Goal: Information Seeking & Learning: Learn about a topic

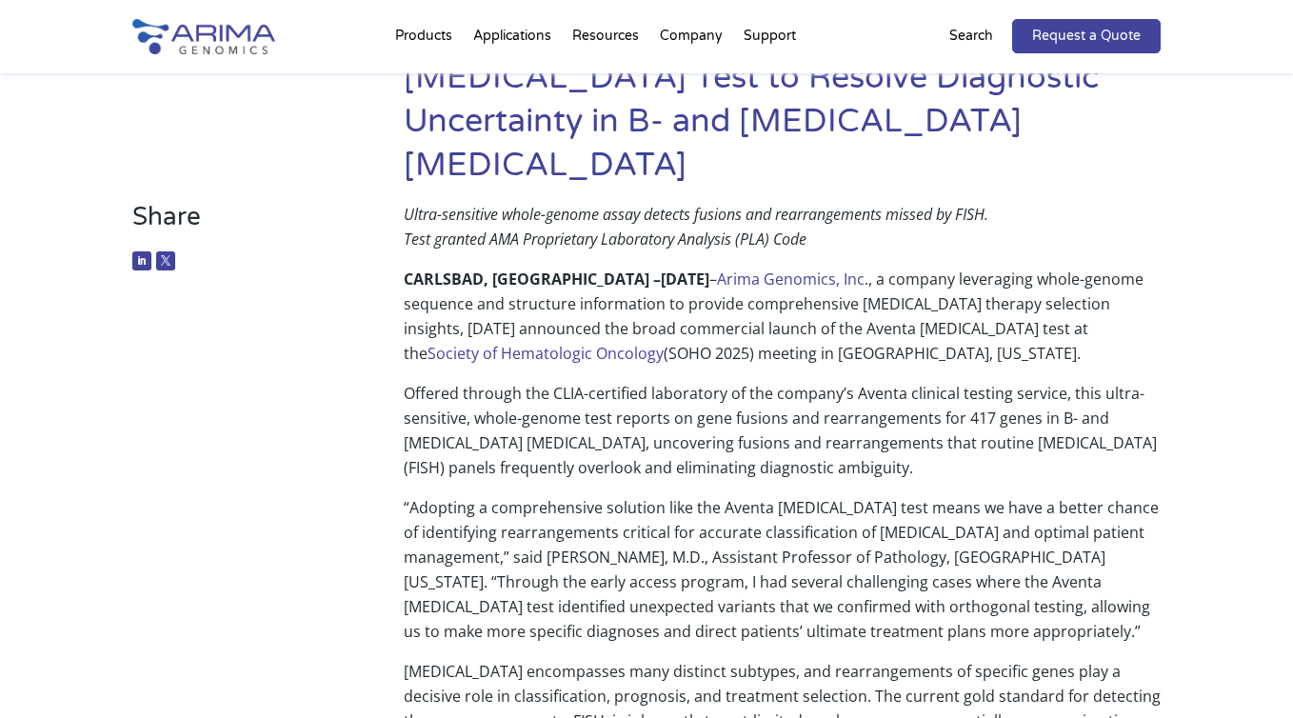
scroll to position [245, 0]
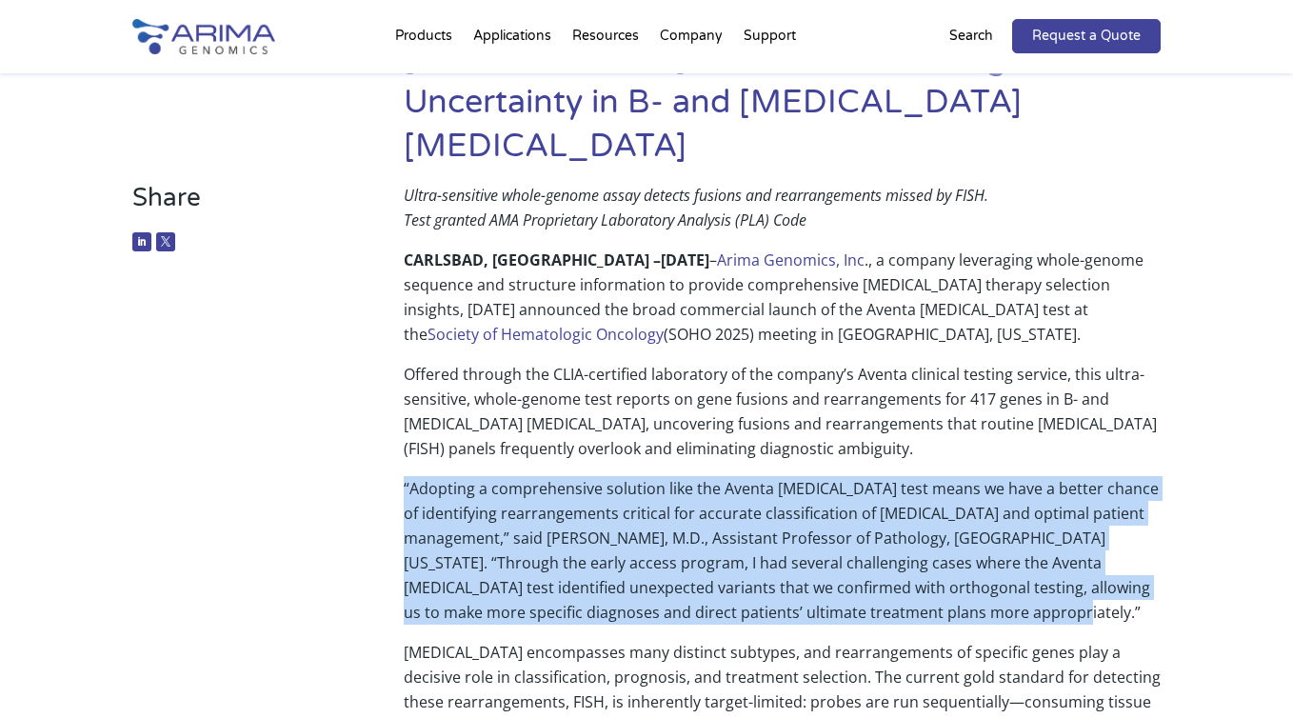
drag, startPoint x: 405, startPoint y: 447, endPoint x: 1019, endPoint y: 578, distance: 628.2
click at [1019, 578] on p "“Adopting a comprehensive solution like the Aventa [MEDICAL_DATA] test means we…" at bounding box center [782, 558] width 757 height 164
copy p "“Adopting a comprehensive solution like the Aventa [MEDICAL_DATA] test means we…"
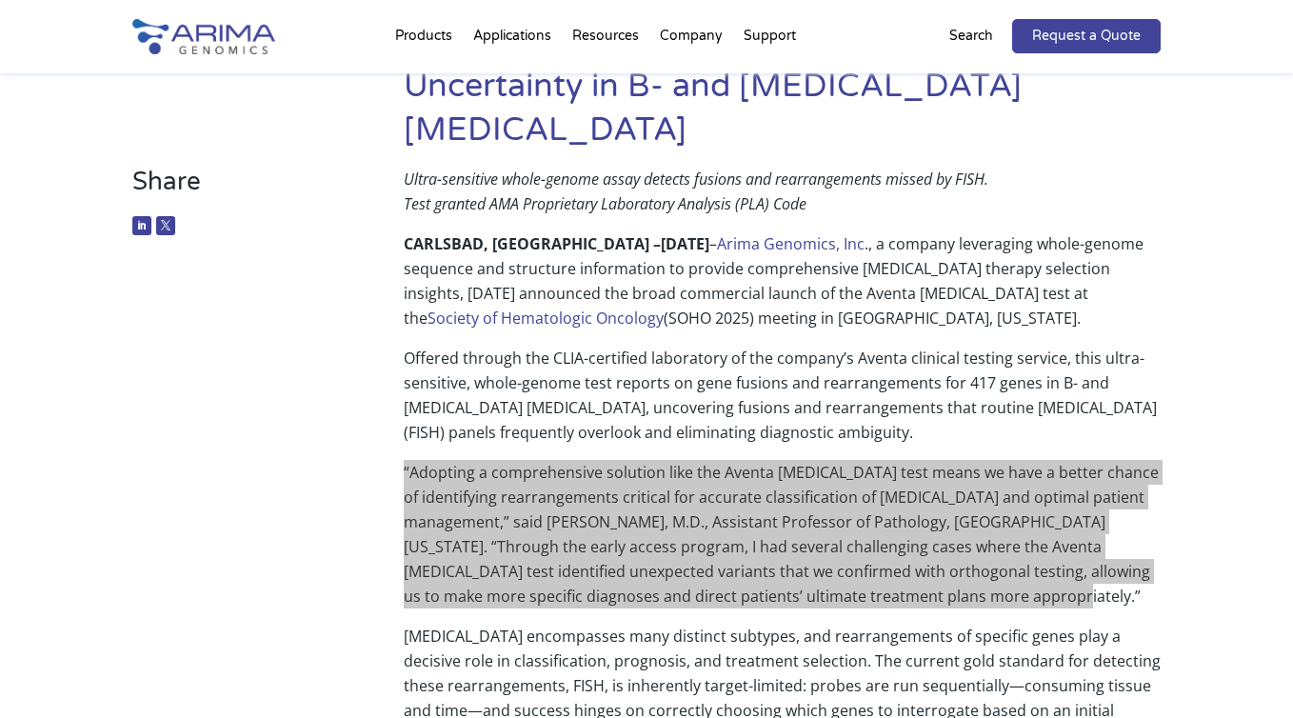
scroll to position [262, 0]
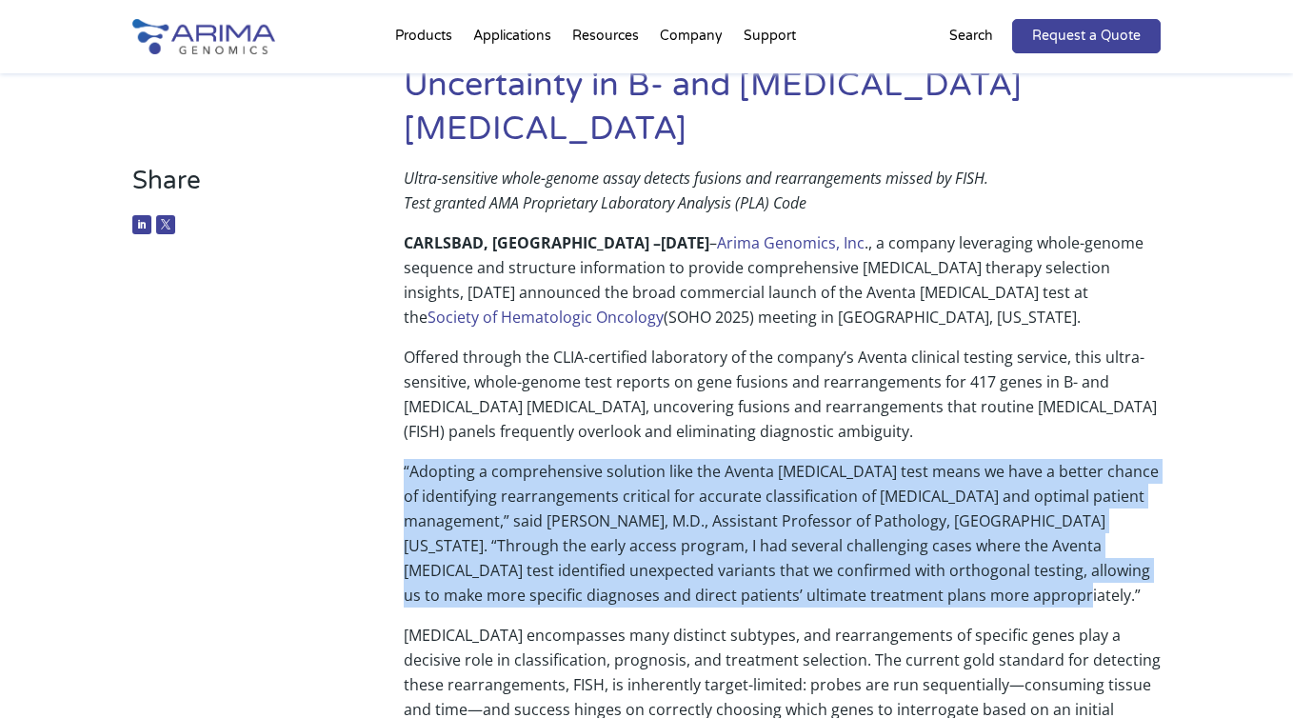
click at [630, 345] on p "Offered through the CLIA-certified laboratory of the company’s Aventa clinical …" at bounding box center [782, 402] width 757 height 114
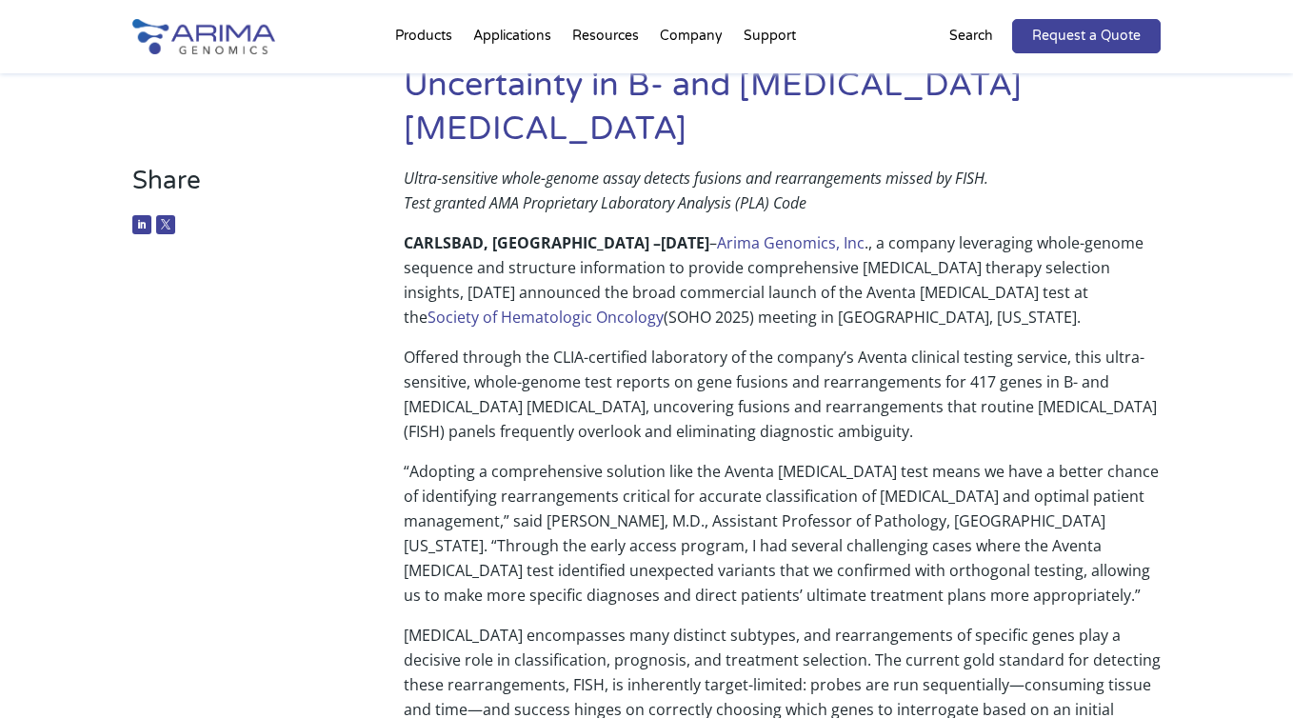
drag, startPoint x: 476, startPoint y: 341, endPoint x: 920, endPoint y: 382, distance: 445.7
click at [920, 382] on p "Offered through the CLIA-certified laboratory of the company’s Aventa clinical …" at bounding box center [782, 402] width 757 height 114
copy p "whole-genome test reports on gene fusions and rearrangements for 417 genes in B…"
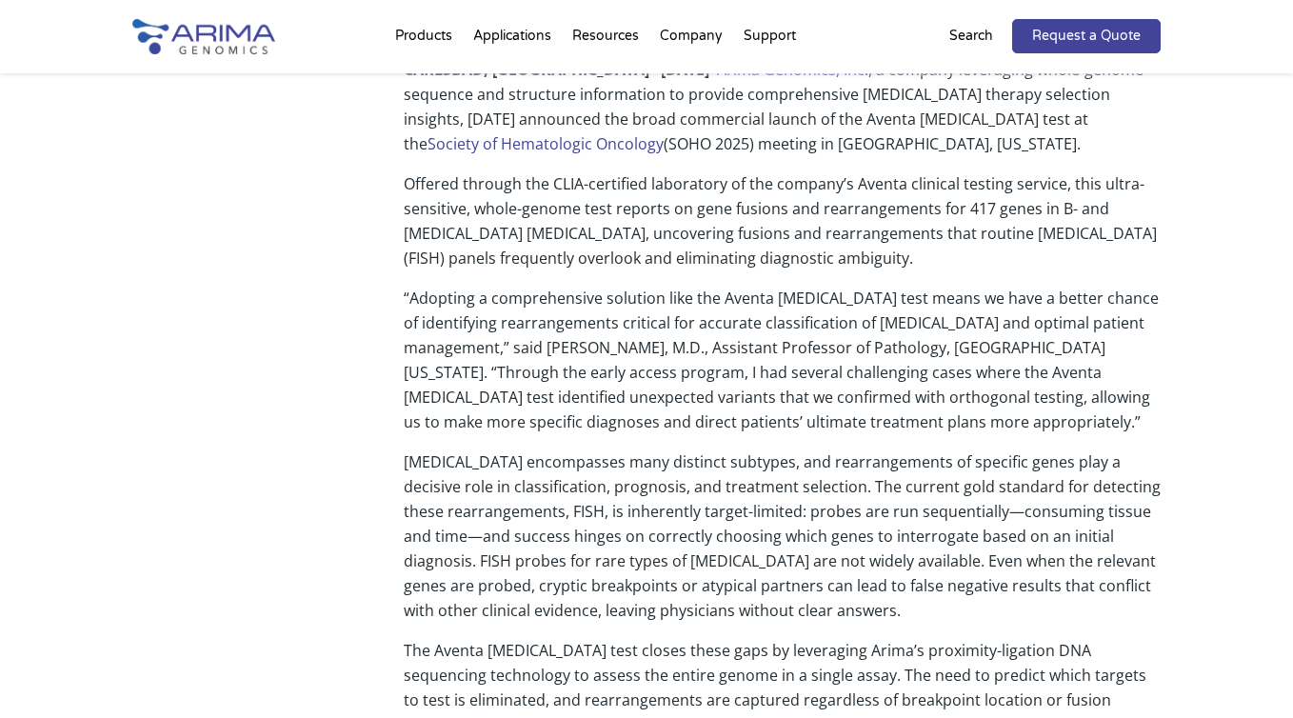
scroll to position [419, 0]
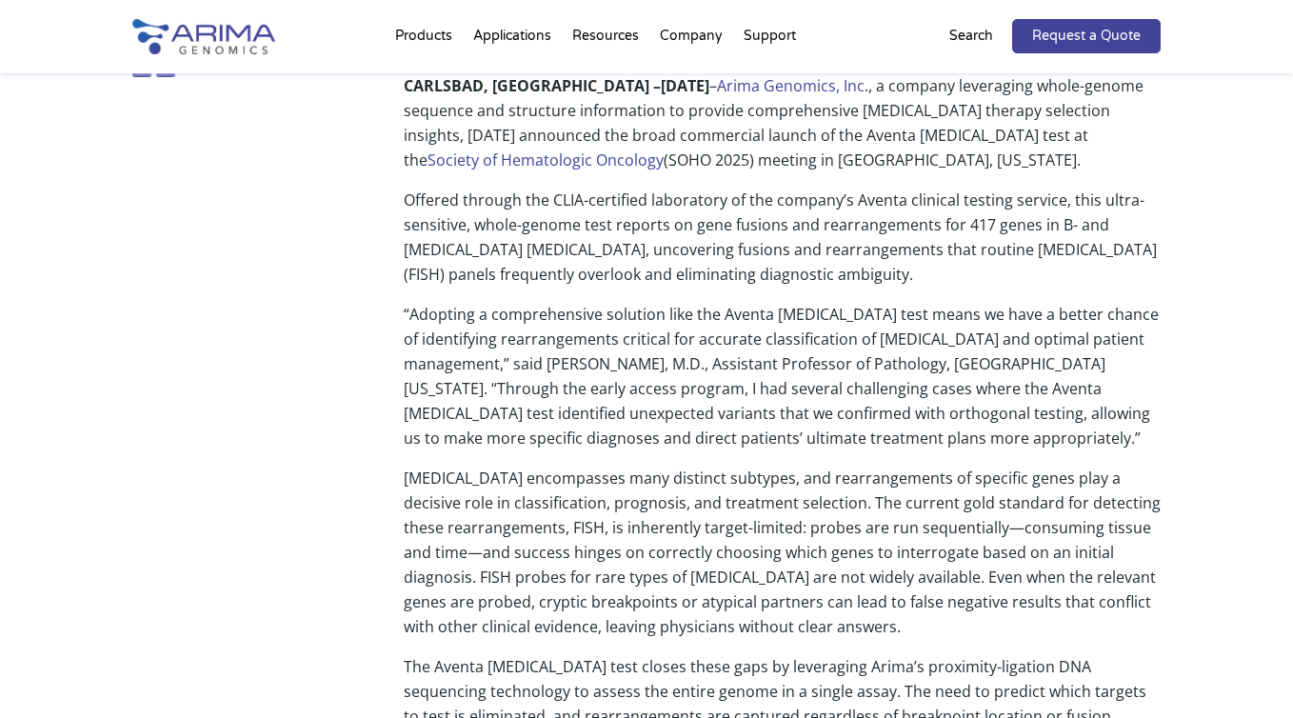
click at [709, 404] on p "“Adopting a comprehensive solution like the Aventa [MEDICAL_DATA] test means we…" at bounding box center [782, 384] width 757 height 164
click at [1020, 395] on p "“Adopting a comprehensive solution like the Aventa [MEDICAL_DATA] test means we…" at bounding box center [782, 384] width 757 height 164
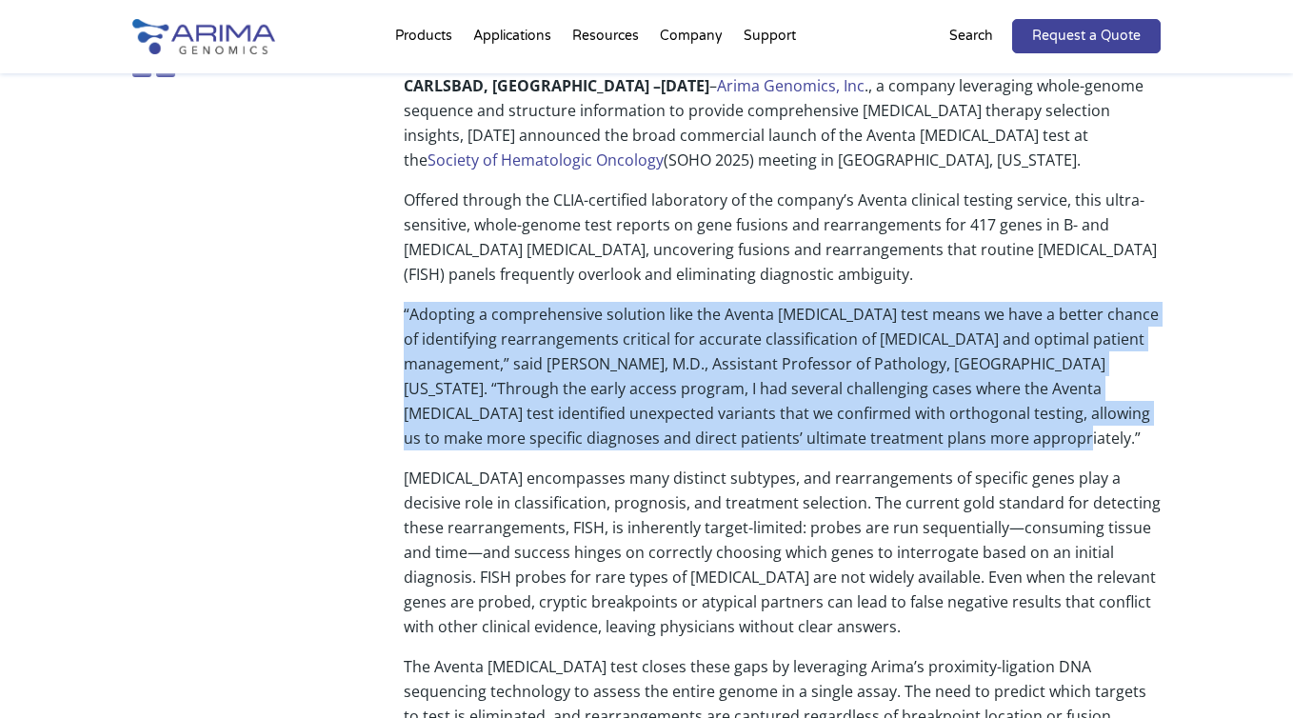
drag, startPoint x: 1004, startPoint y: 390, endPoint x: 355, endPoint y: 275, distance: 658.6
copy p "“Adopting a comprehensive solution like the Aventa [MEDICAL_DATA] test means we…"
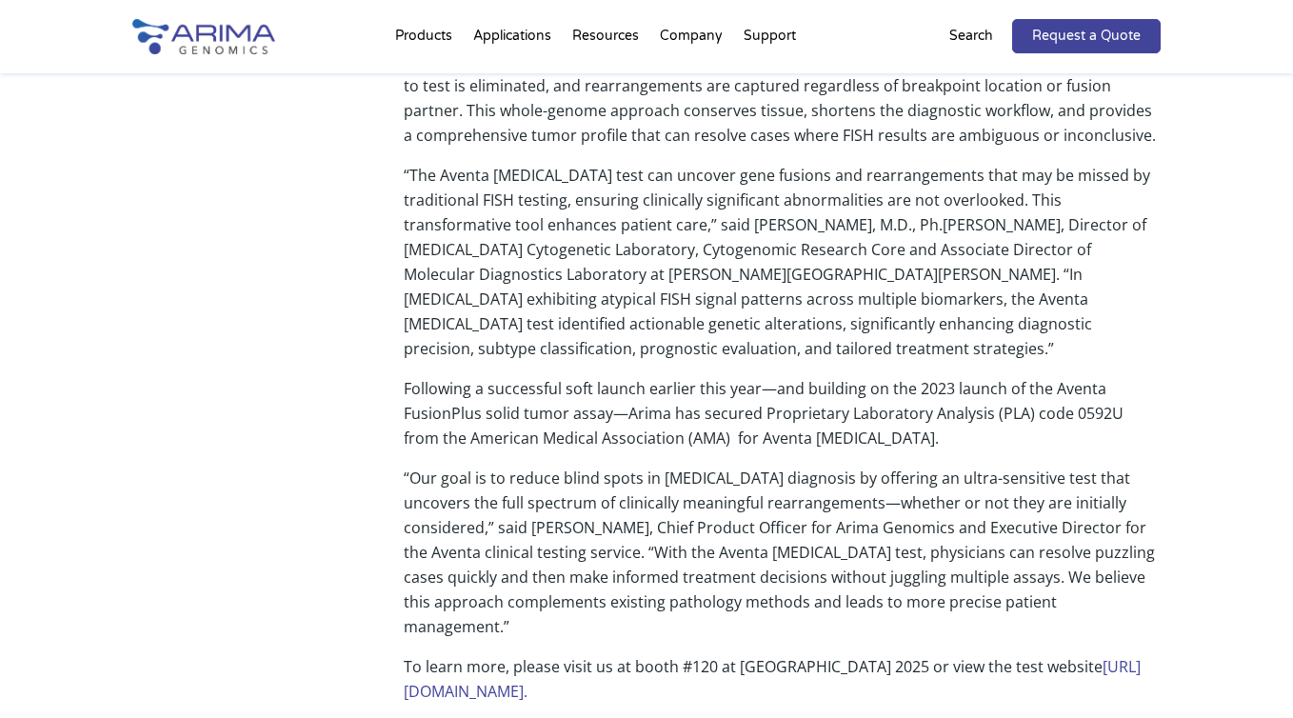
scroll to position [1057, 0]
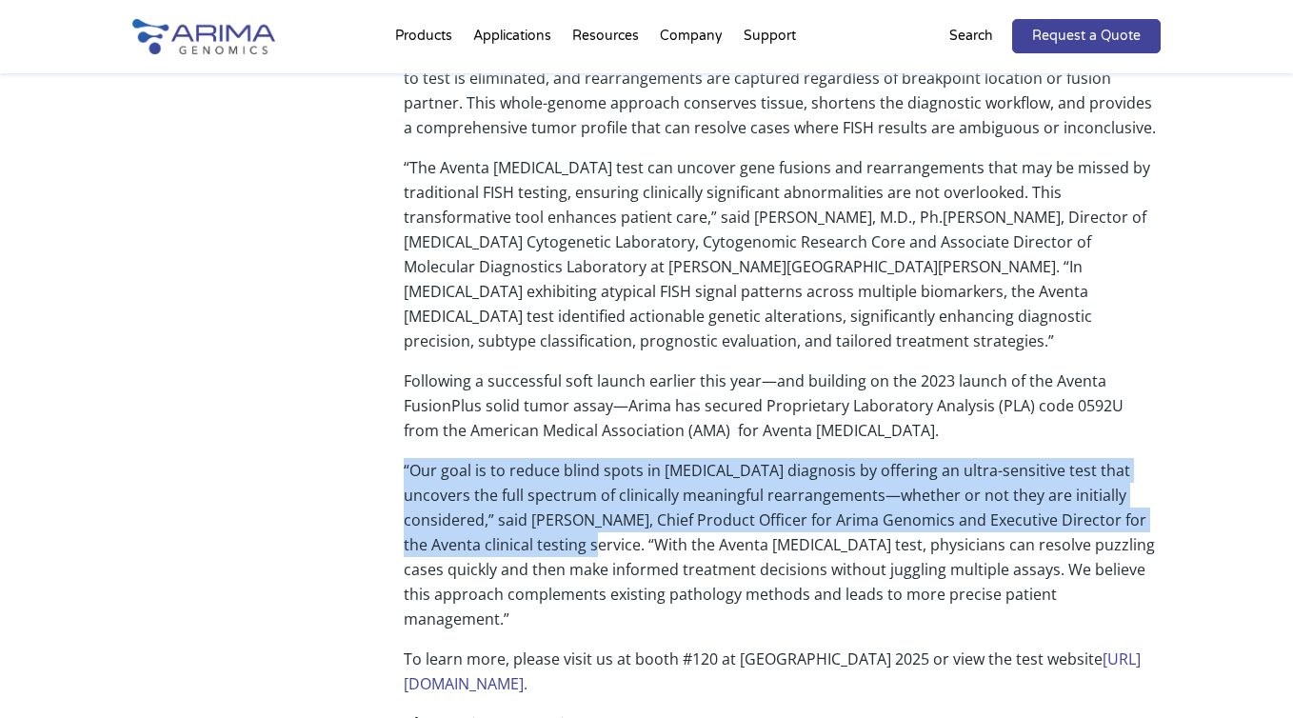
drag, startPoint x: 406, startPoint y: 404, endPoint x: 507, endPoint y: 475, distance: 123.7
click at [507, 475] on p "“Our goal is to reduce blind spots in [MEDICAL_DATA] diagnosis by offering an u…" at bounding box center [782, 552] width 757 height 189
copy p "“Our goal is to reduce blind spots in [MEDICAL_DATA] diagnosis by offering an u…"
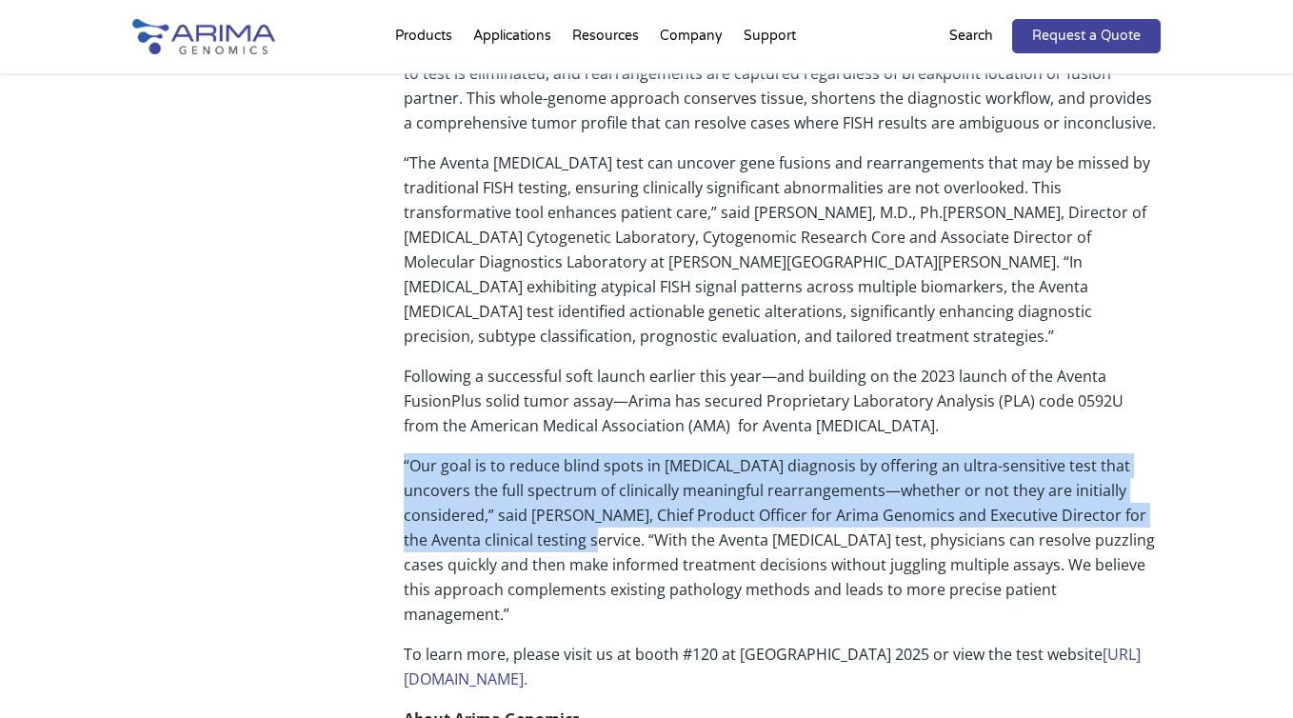
scroll to position [1072, 0]
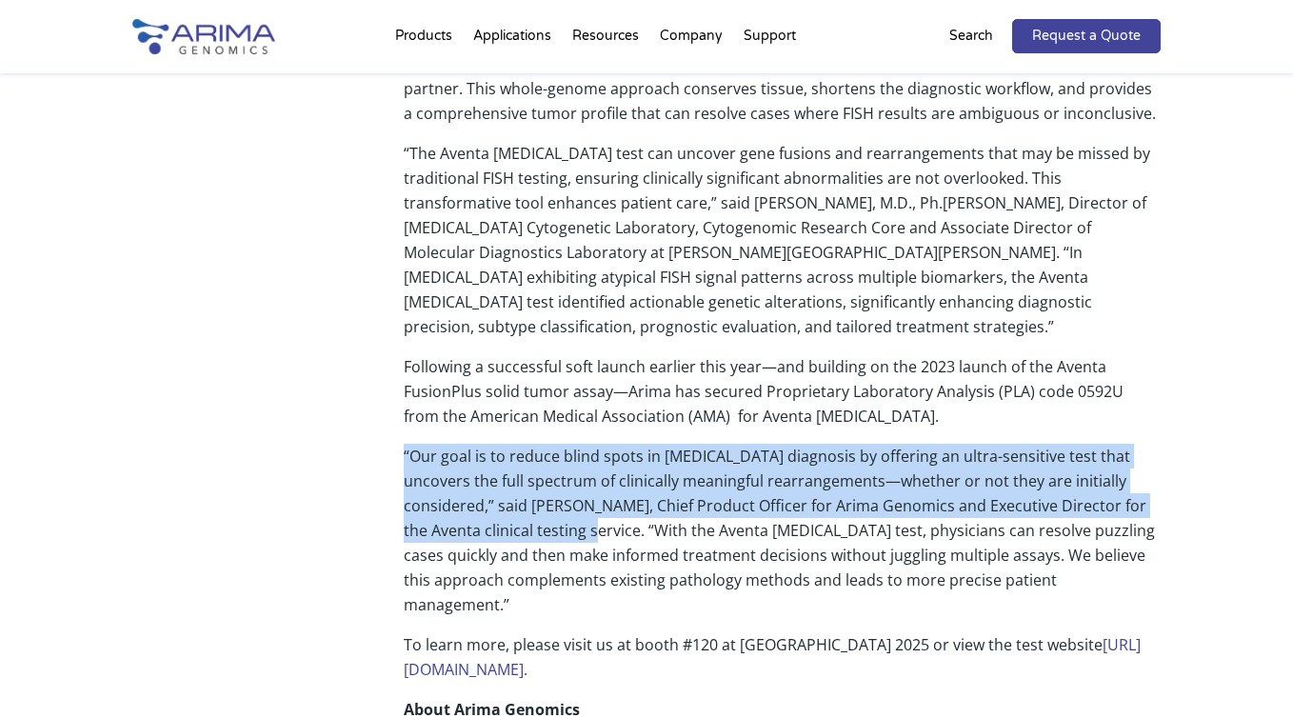
click at [1081, 634] on link "[URL][DOMAIN_NAME]." at bounding box center [772, 657] width 737 height 46
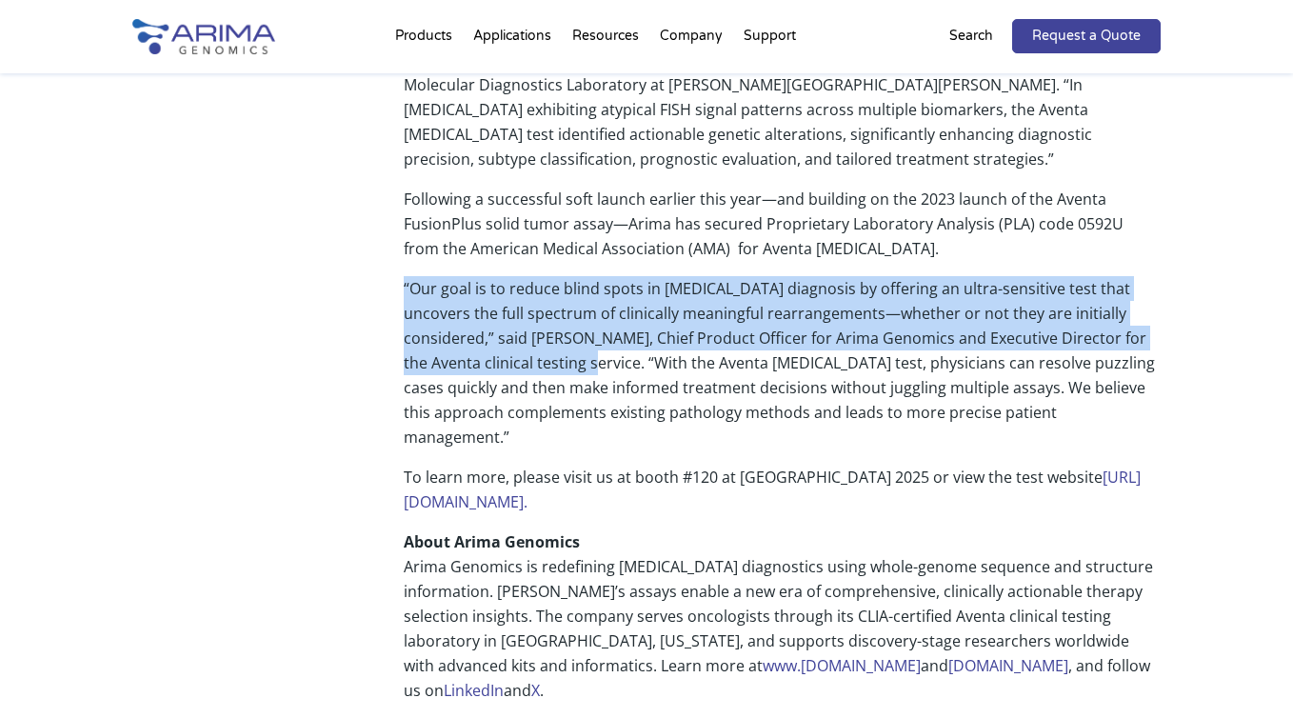
scroll to position [1243, 0]
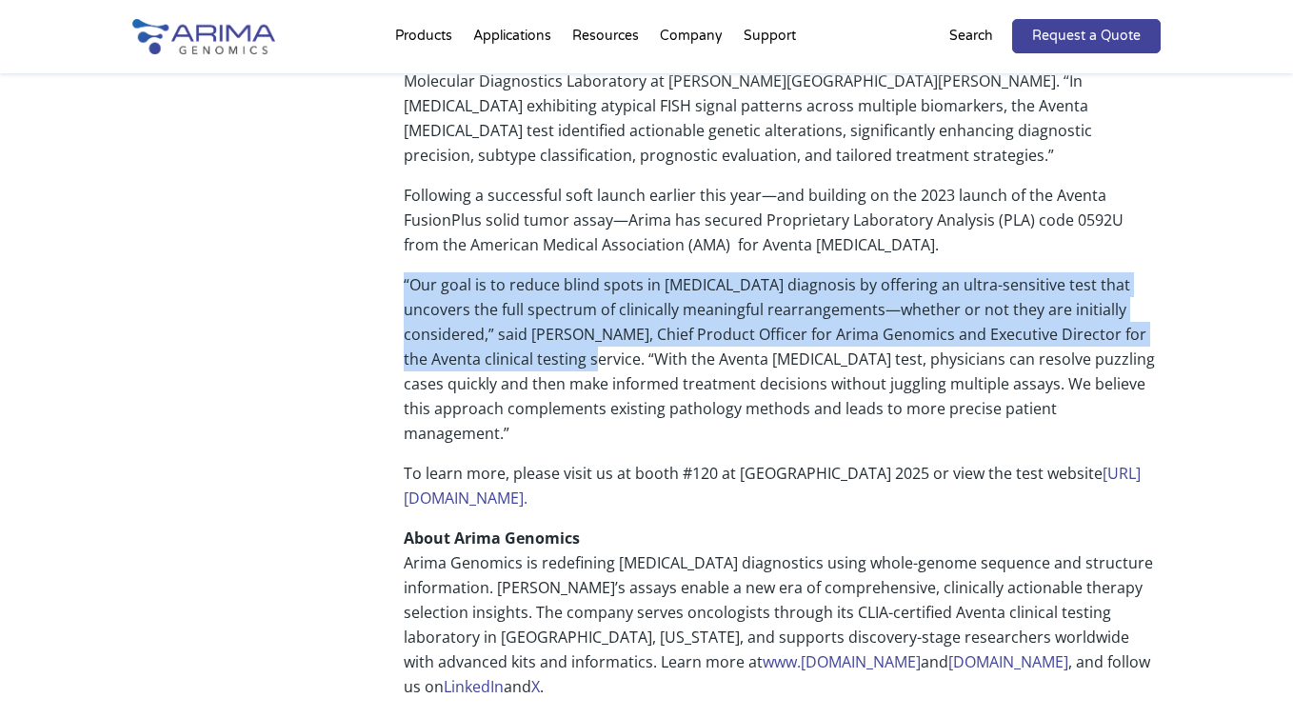
click at [949, 651] on link "[DOMAIN_NAME]" at bounding box center [1009, 661] width 120 height 21
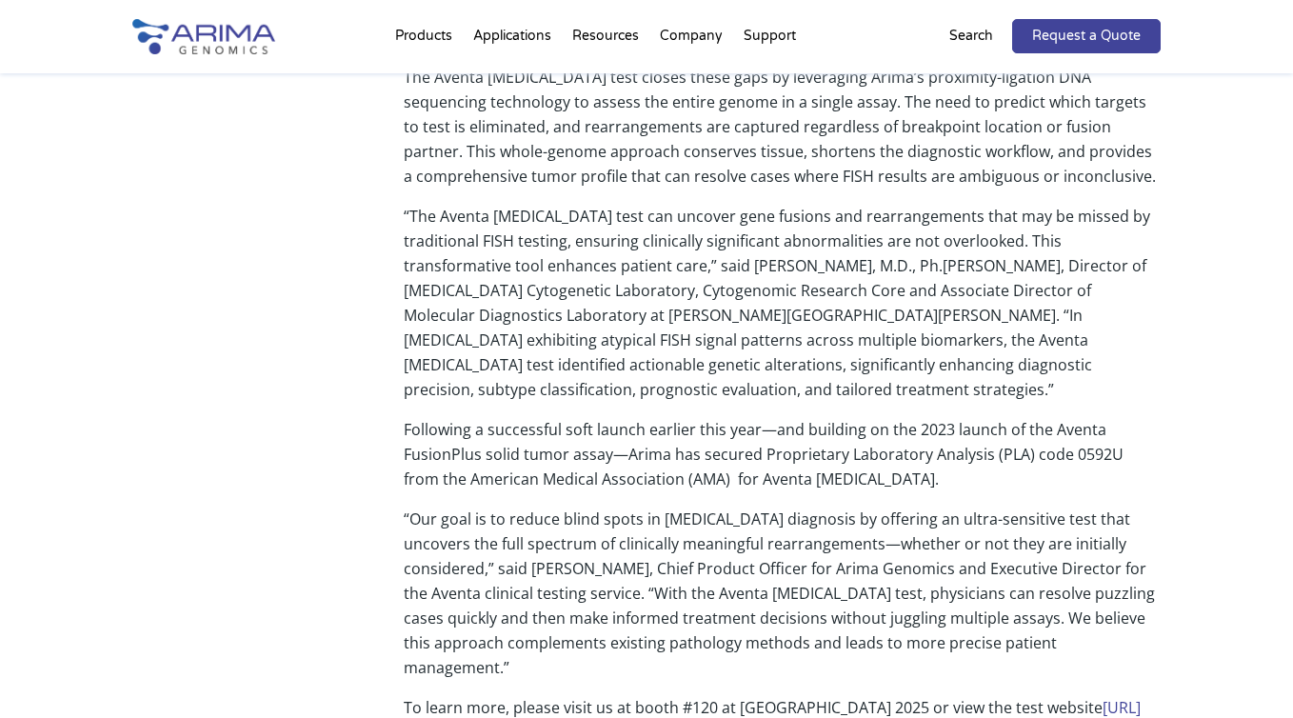
scroll to position [1010, 0]
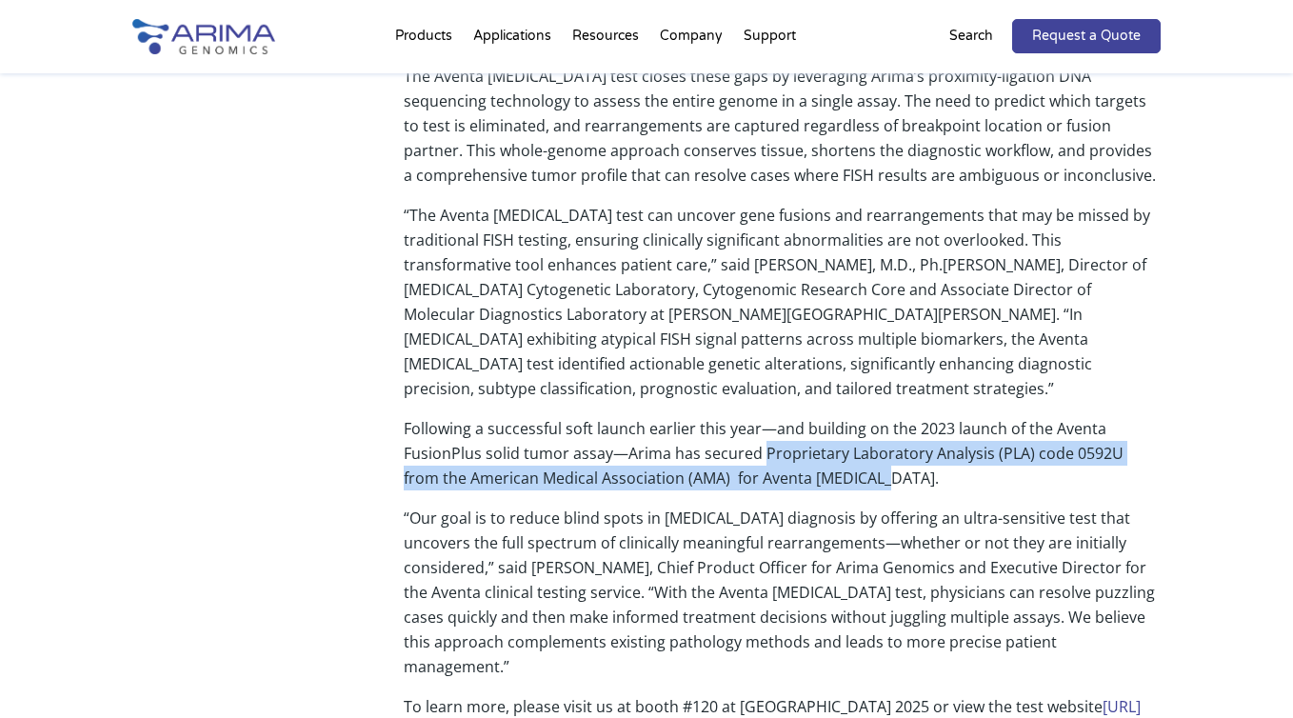
drag, startPoint x: 762, startPoint y: 383, endPoint x: 918, endPoint y: 416, distance: 159.7
click at [918, 416] on p "Following a successful soft launch earlier this year—and building on the 2023 l…" at bounding box center [782, 461] width 757 height 90
copy p "Proprietary Laboratory Analysis (PLA) code 0592U from the American Medical Asso…"
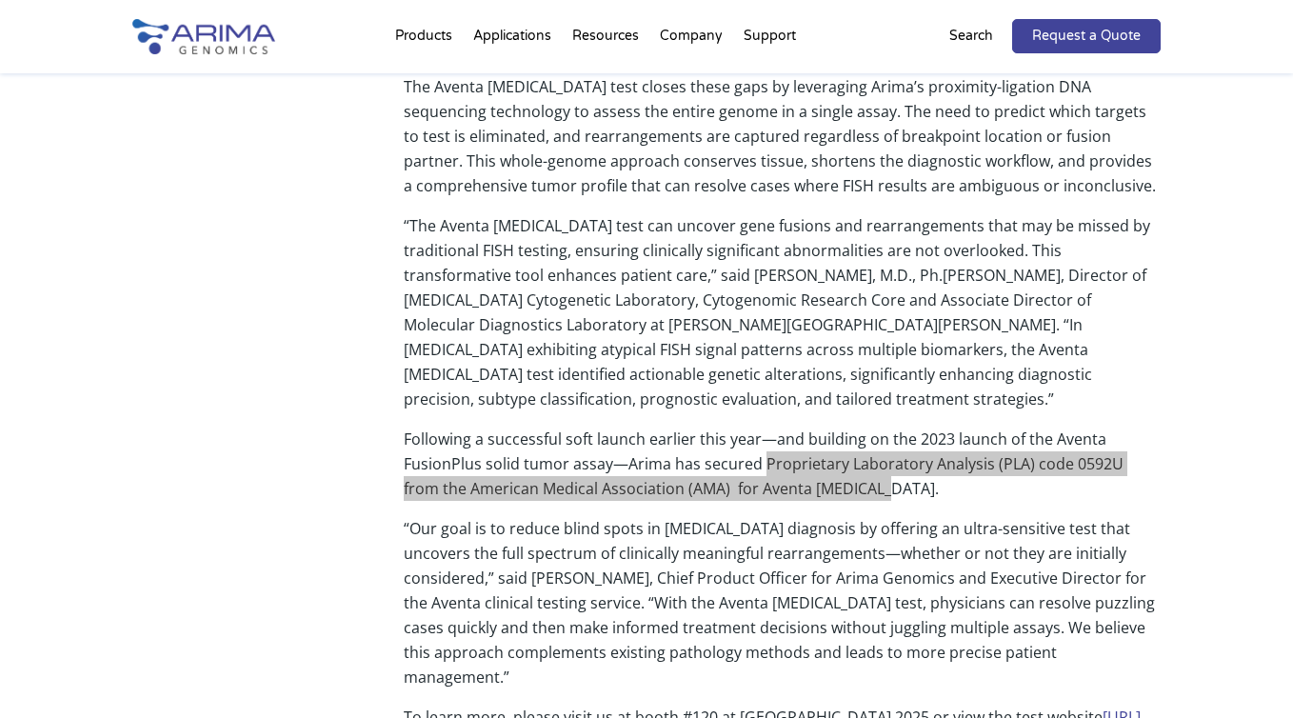
scroll to position [1005, 0]
